Goal: Book appointment/travel/reservation

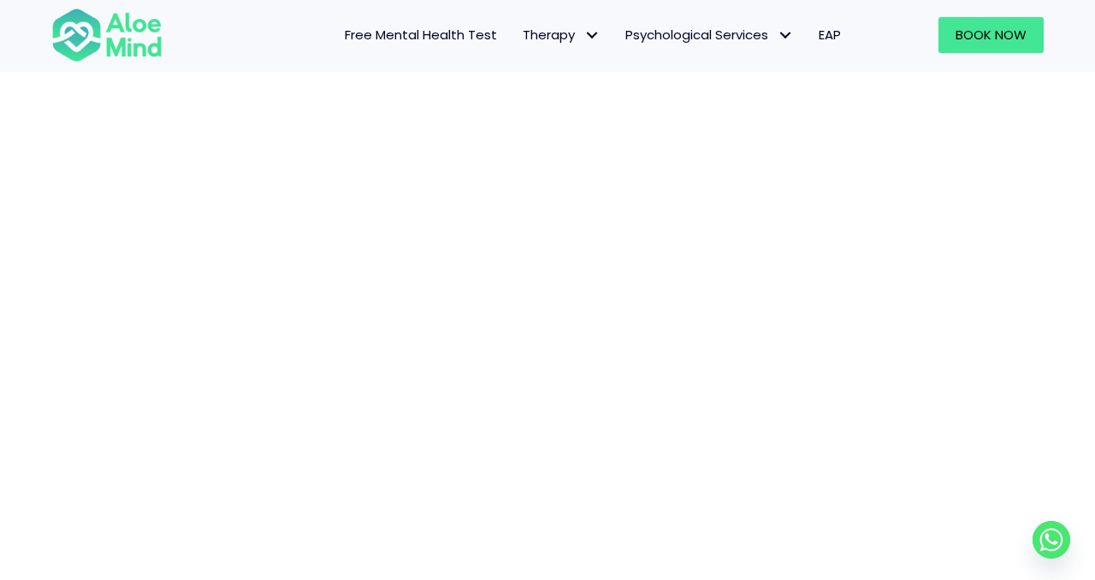
scroll to position [282, 0]
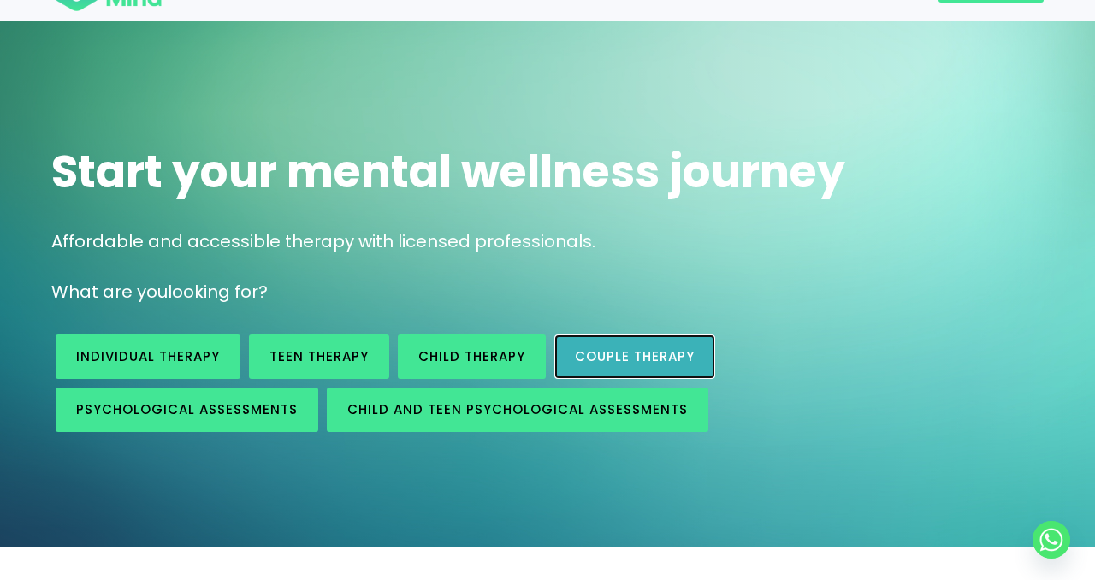
click at [595, 340] on link "Couple therapy" at bounding box center [634, 357] width 161 height 44
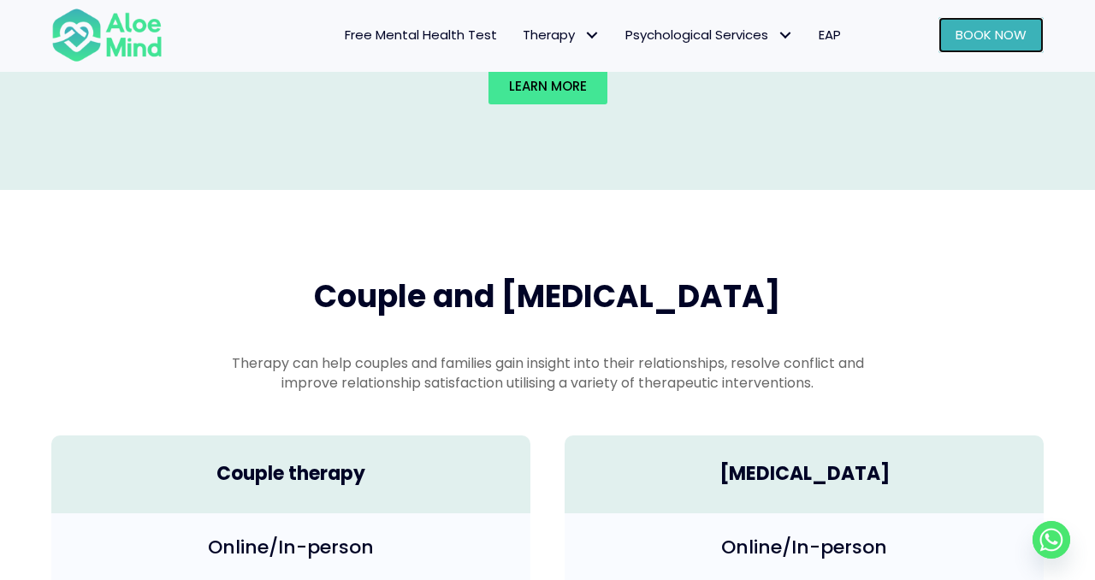
scroll to position [2365, 0]
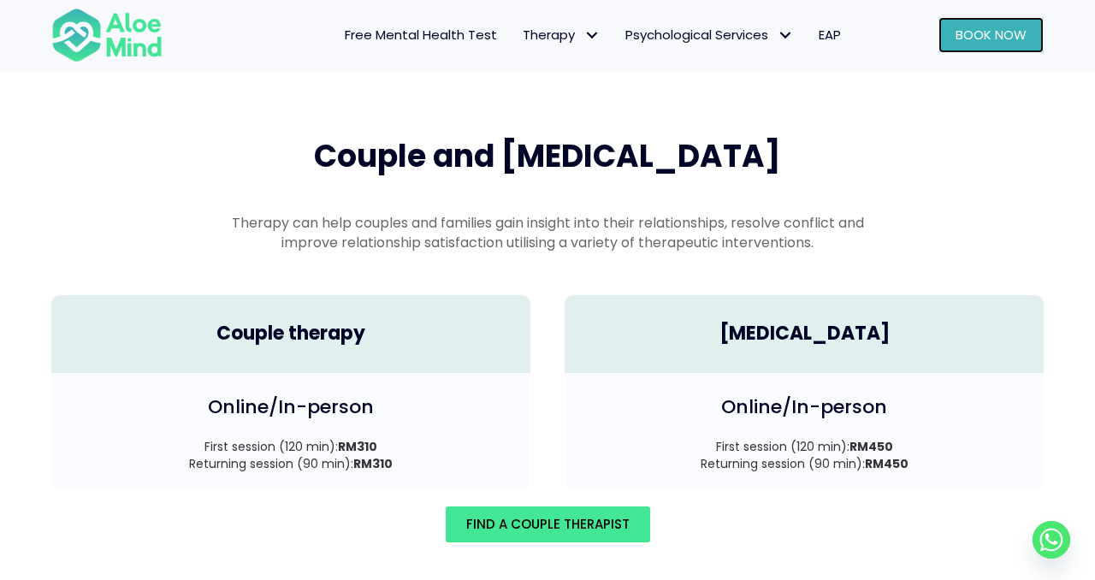
click at [985, 42] on span "Book Now" at bounding box center [991, 35] width 71 height 18
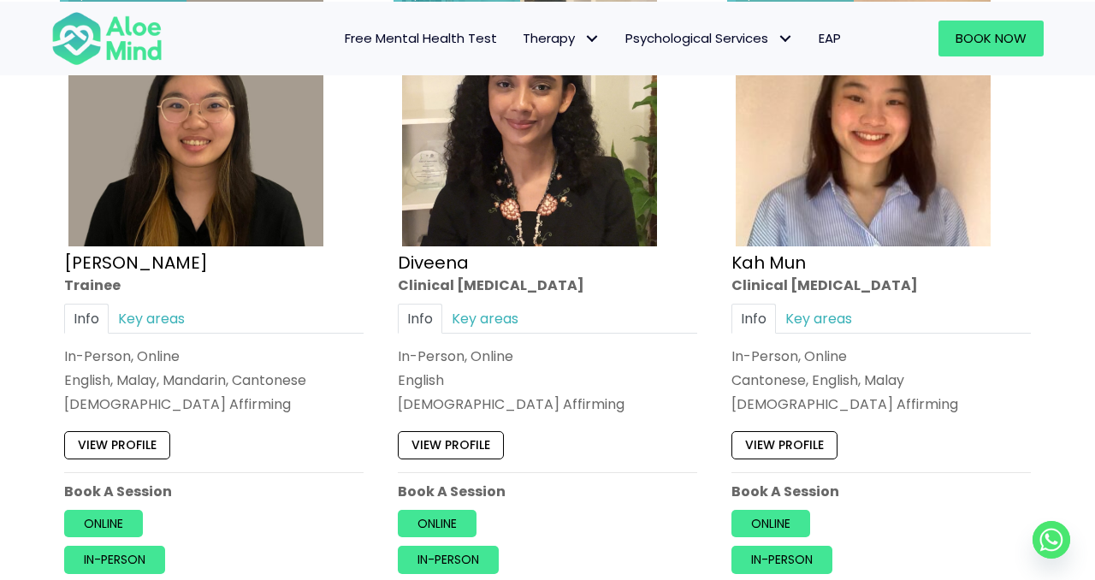
scroll to position [439, 0]
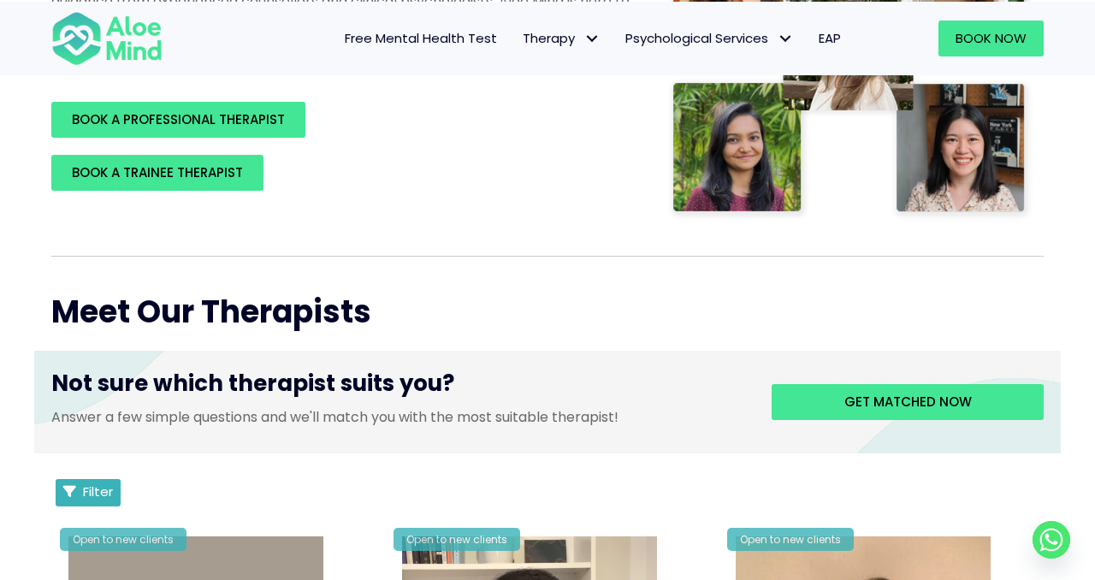
click at [108, 488] on span "Filter" at bounding box center [98, 492] width 30 height 18
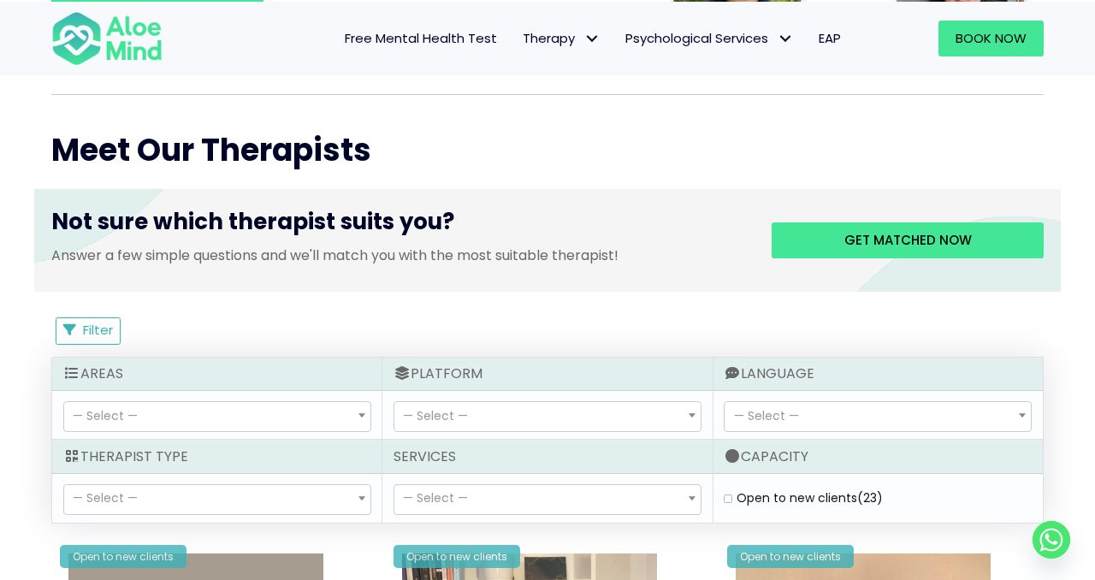
scroll to position [619, 0]
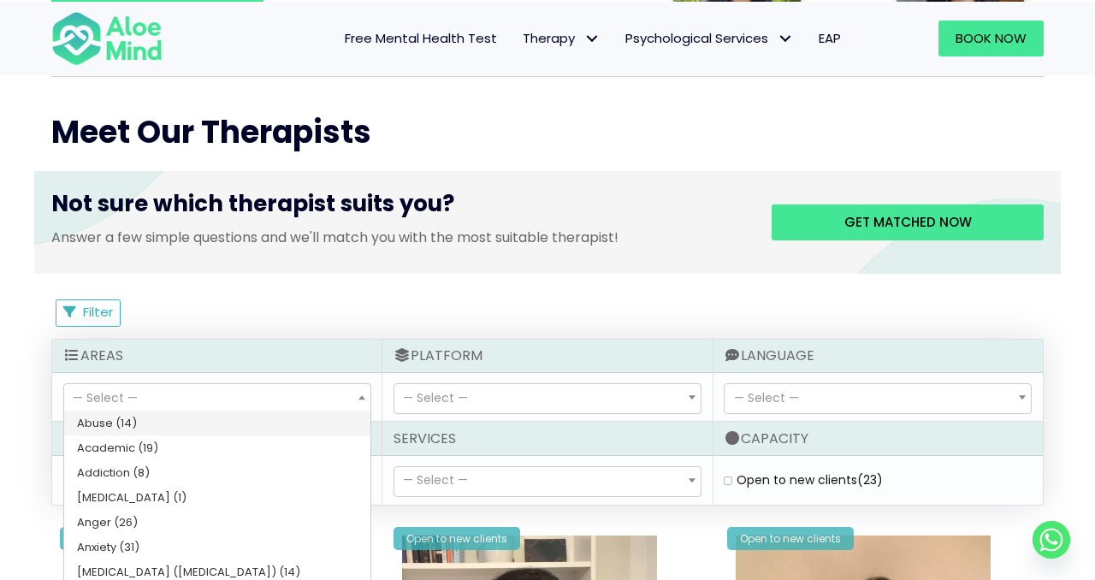
click at [210, 390] on span "— Select —" at bounding box center [217, 398] width 306 height 29
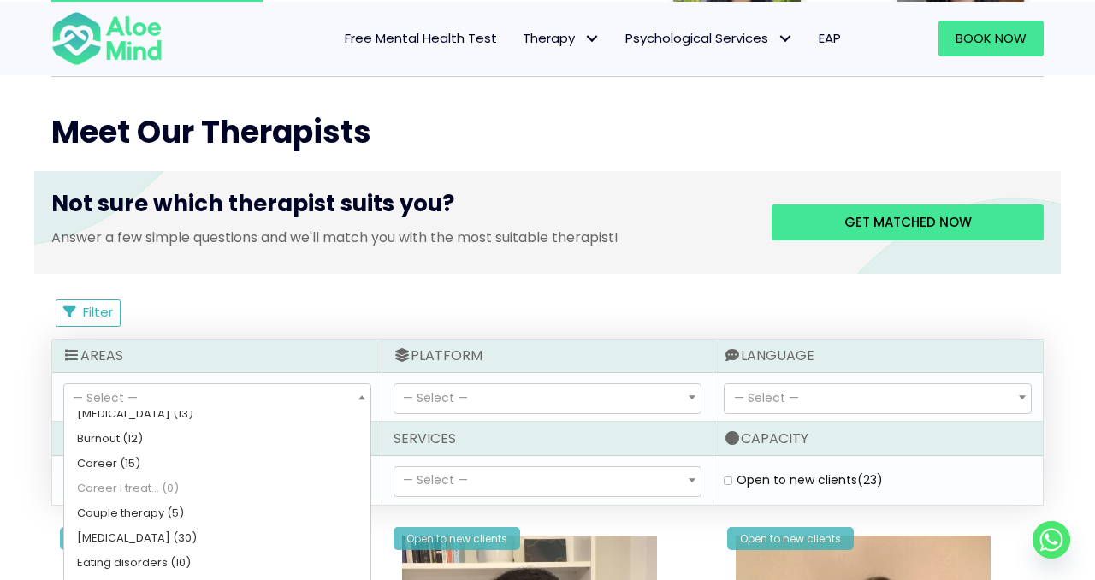
scroll to position [212, 0]
select select "107"
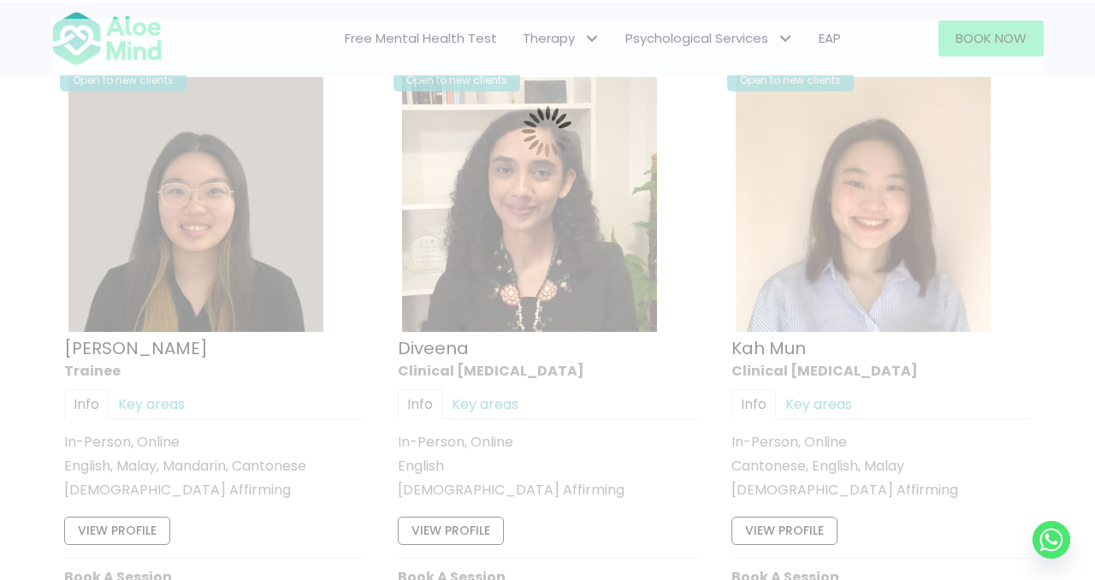
scroll to position [915, 0]
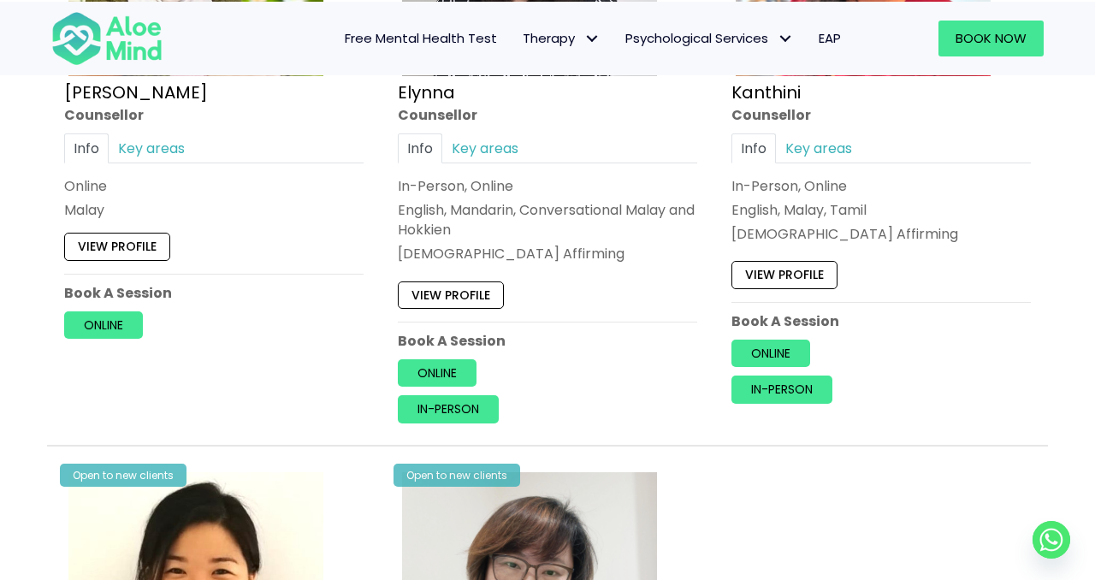
scroll to position [1185, 0]
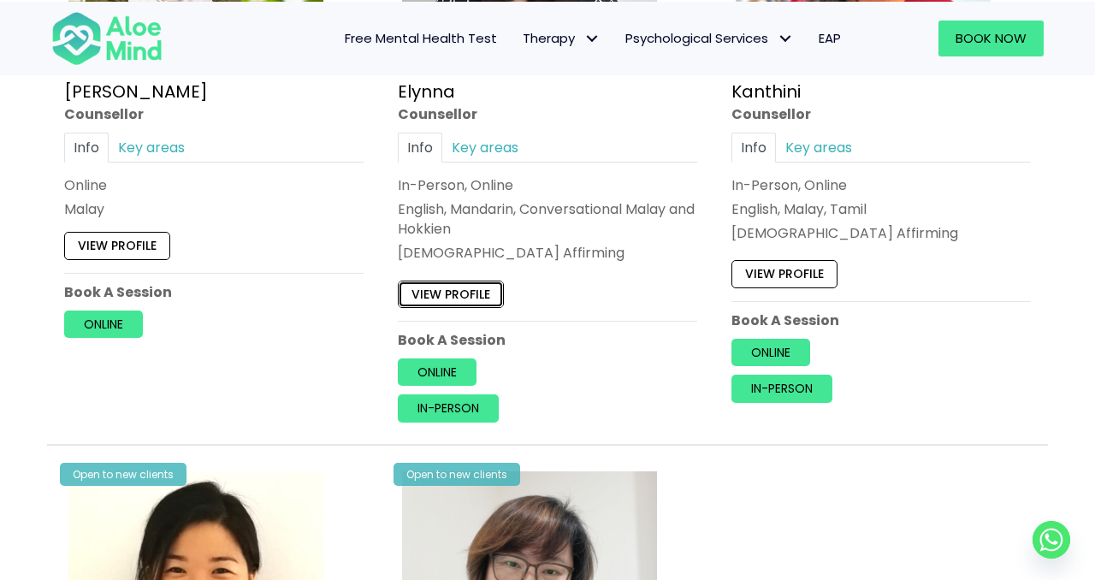
click at [474, 294] on link "View profile" at bounding box center [451, 294] width 106 height 27
click at [460, 289] on link "View profile" at bounding box center [451, 294] width 106 height 27
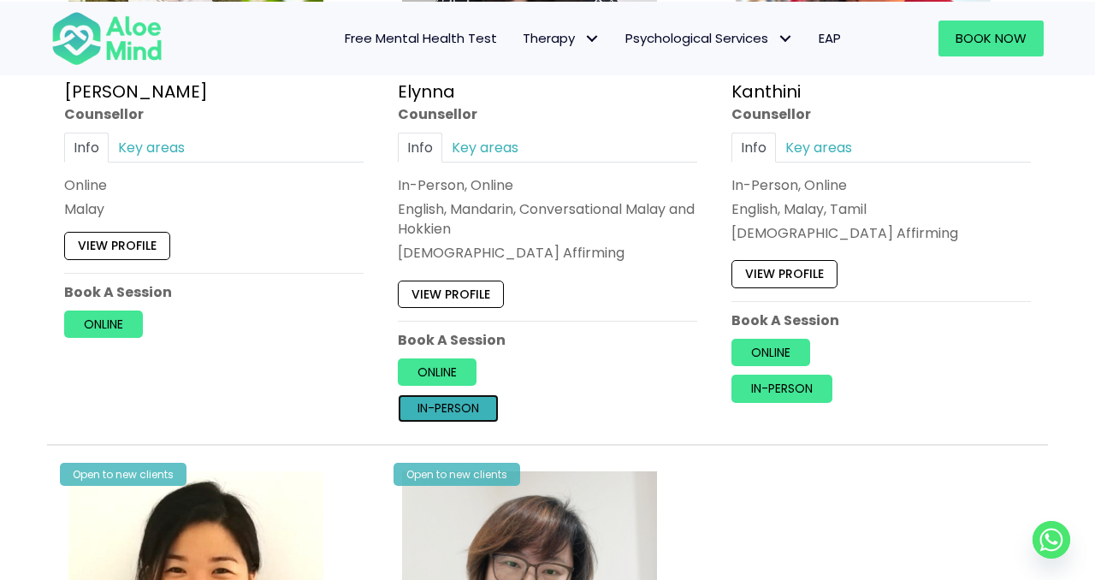
click at [453, 404] on link "In-person" at bounding box center [448, 408] width 101 height 27
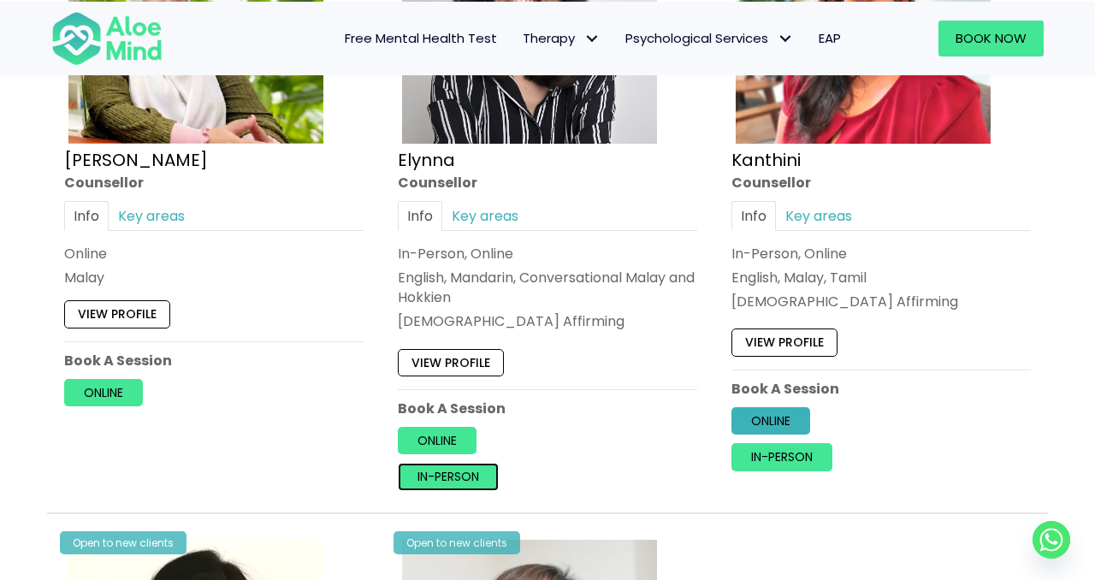
scroll to position [1116, 0]
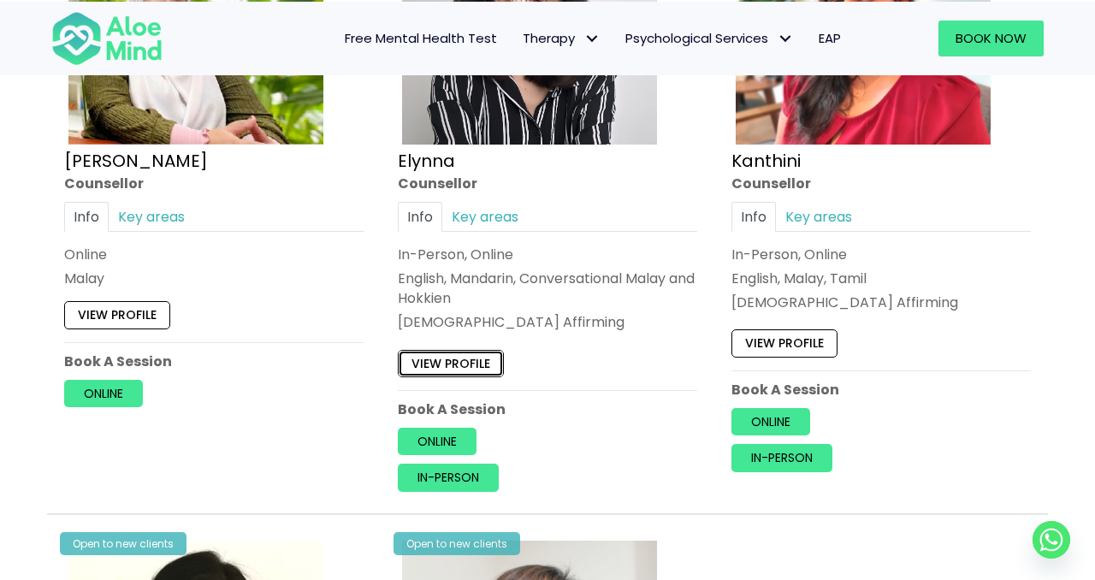
click at [484, 367] on link "View profile" at bounding box center [451, 363] width 106 height 27
click at [815, 330] on link "View profile" at bounding box center [785, 343] width 106 height 27
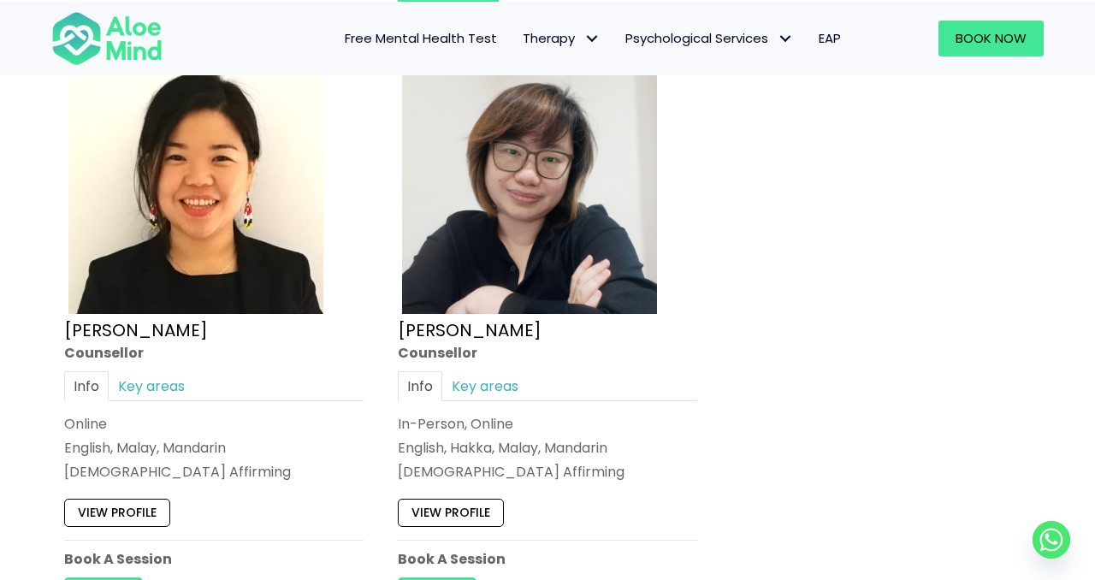
scroll to position [1717, 0]
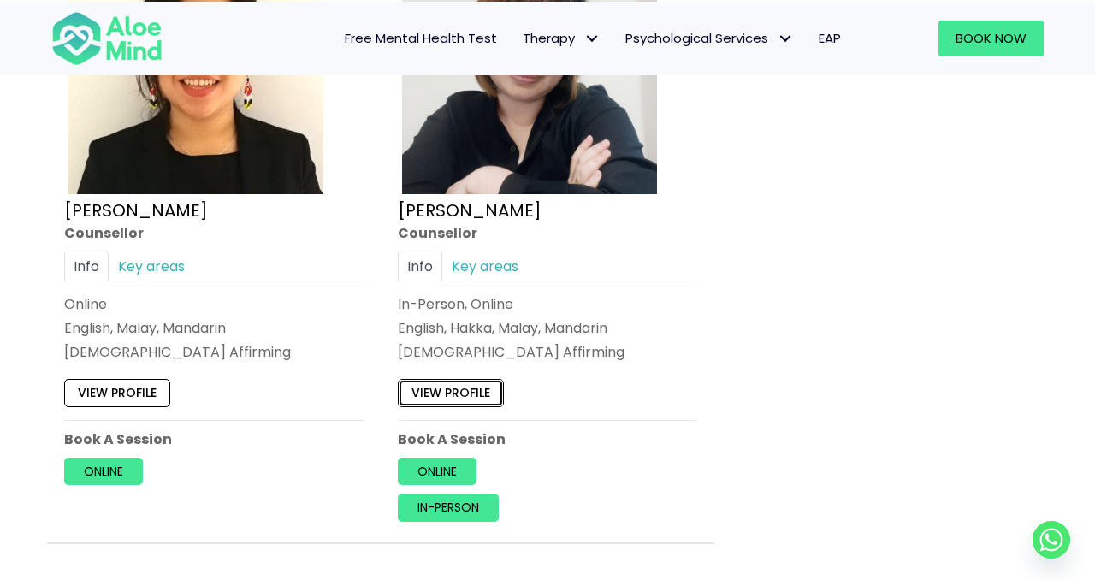
click at [462, 388] on link "View profile" at bounding box center [451, 392] width 106 height 27
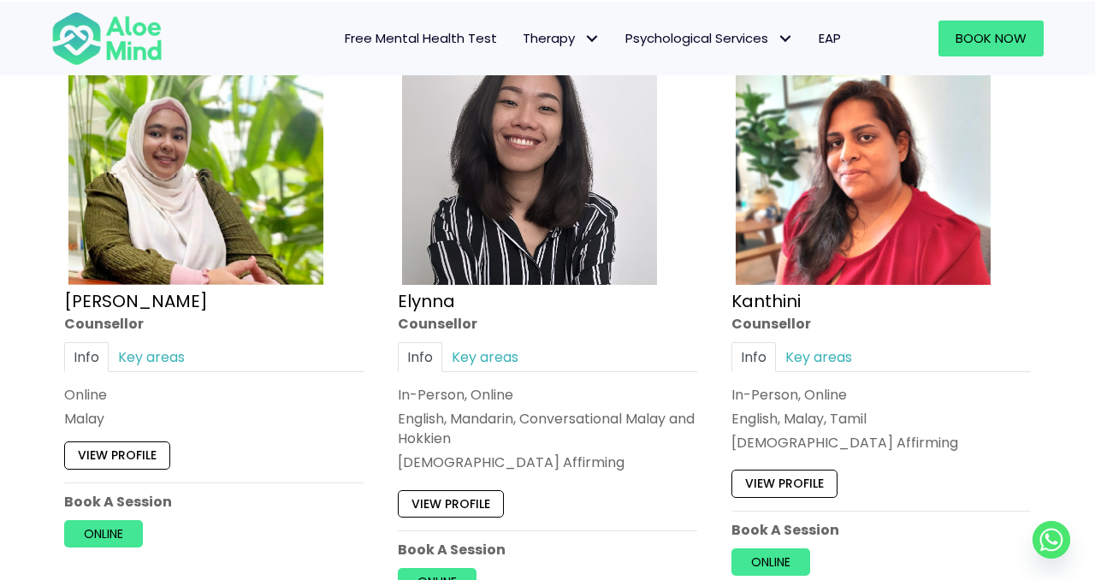
scroll to position [0, 0]
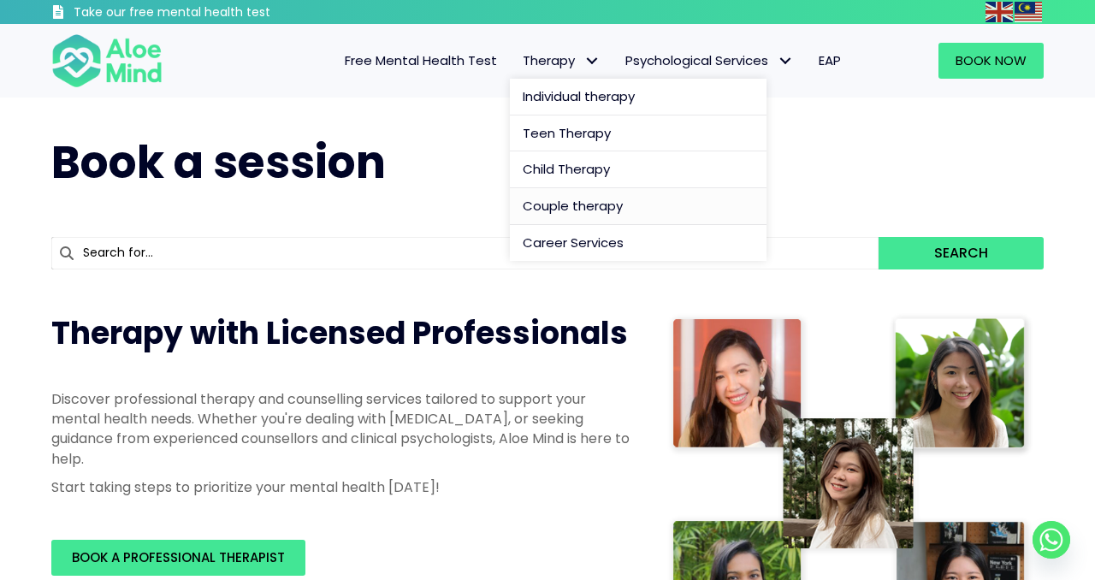
click at [559, 207] on span "Couple therapy" at bounding box center [573, 206] width 100 height 18
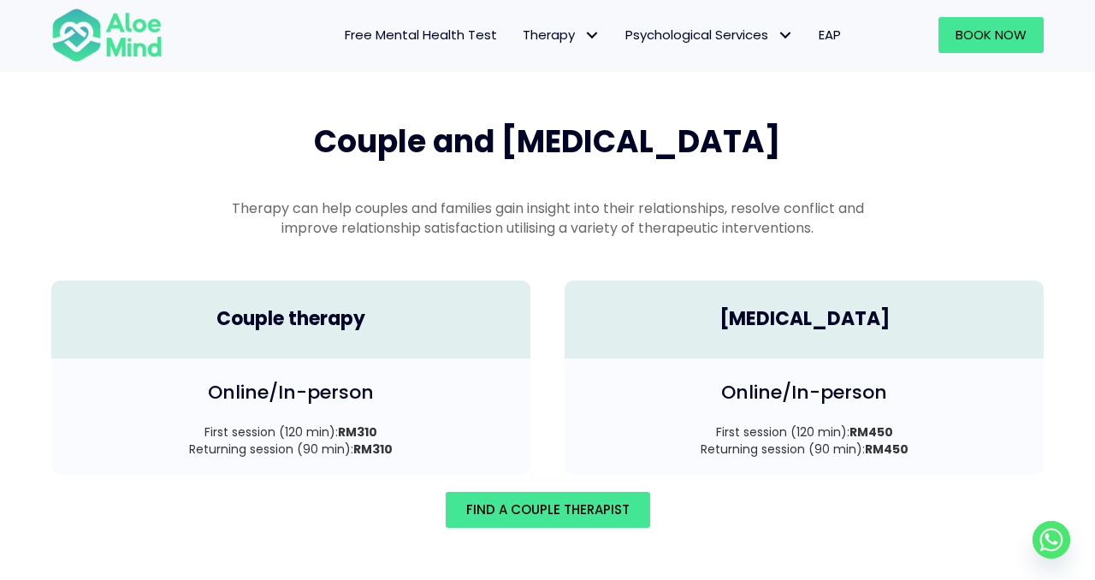
scroll to position [2365, 0]
